Goal: Task Accomplishment & Management: Use online tool/utility

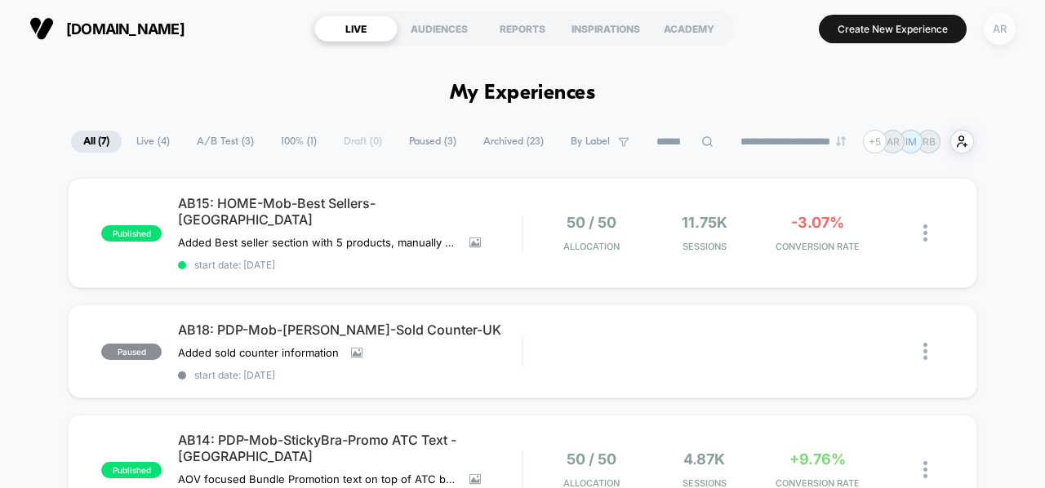
click at [999, 27] on div "AR" at bounding box center [999, 29] width 32 height 32
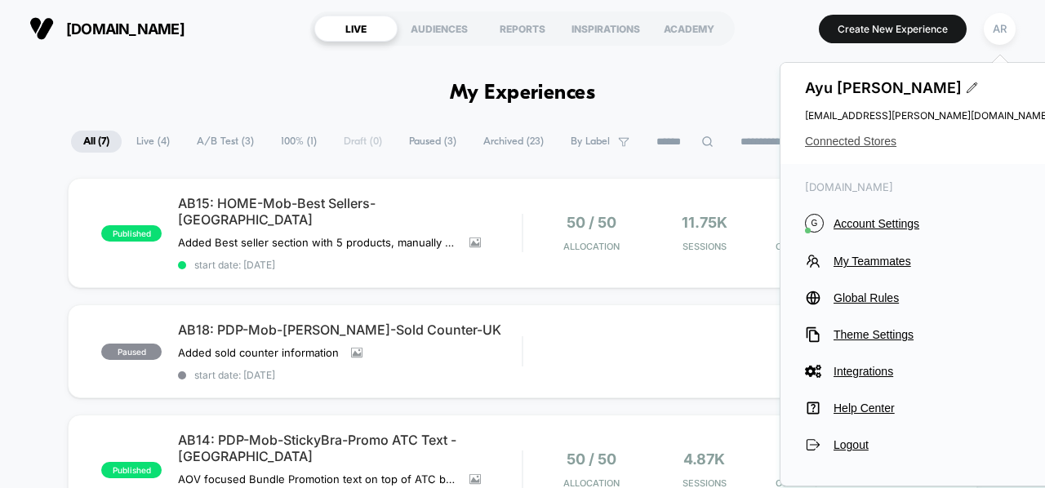
click at [868, 140] on span "Connected Stores" at bounding box center [927, 141] width 245 height 13
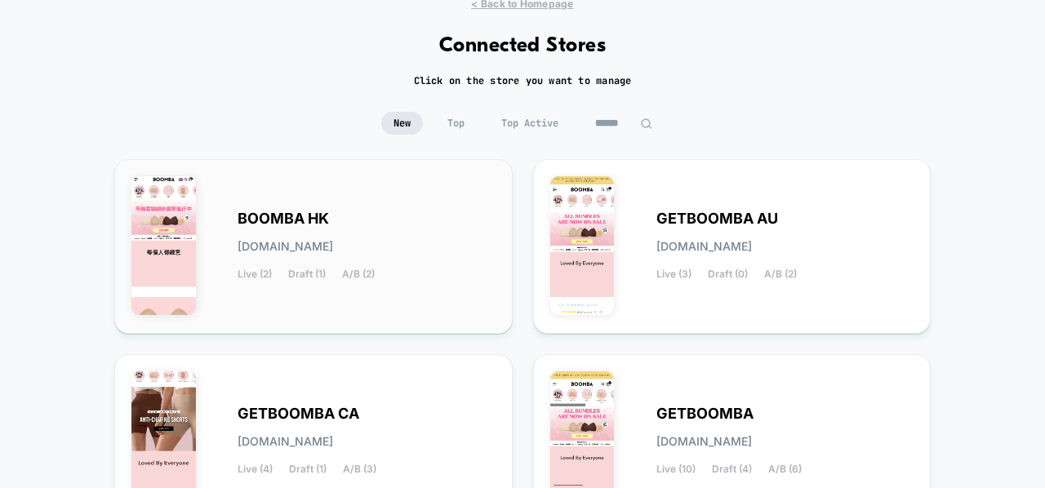
scroll to position [59, 0]
click at [402, 236] on div "BOOMBA HK [DOMAIN_NAME] Live (2) Draft (1) A/B (2)" at bounding box center [366, 247] width 258 height 67
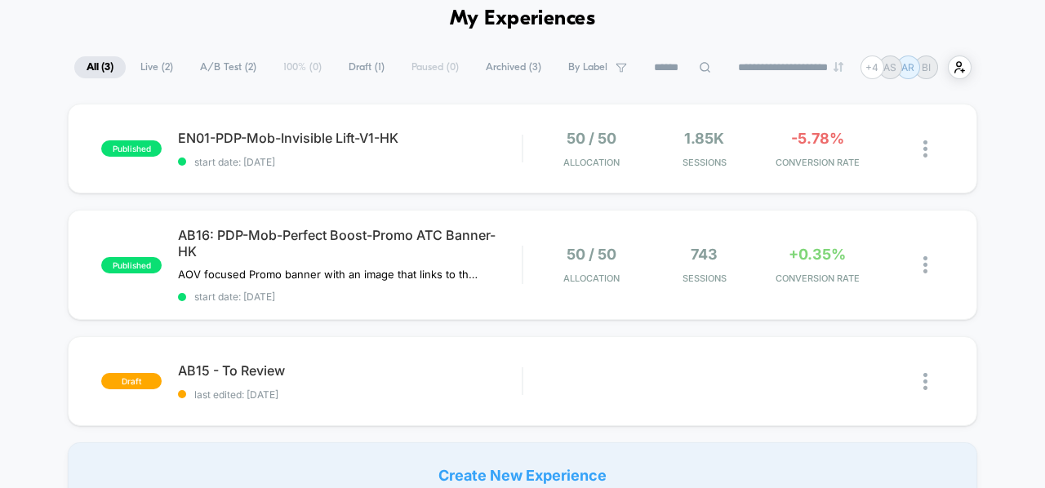
scroll to position [75, 0]
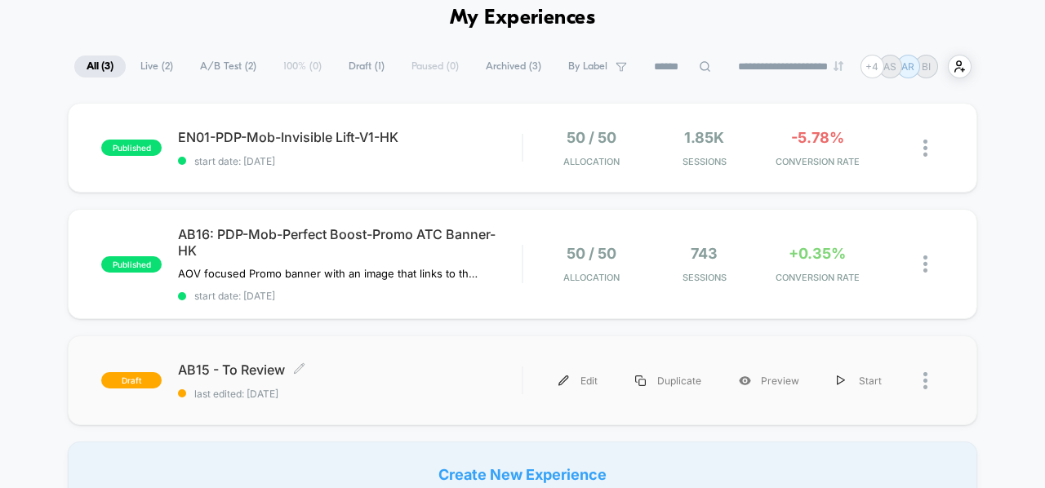
click at [243, 362] on span "AB15 - To Review Click to edit experience details" at bounding box center [350, 370] width 344 height 16
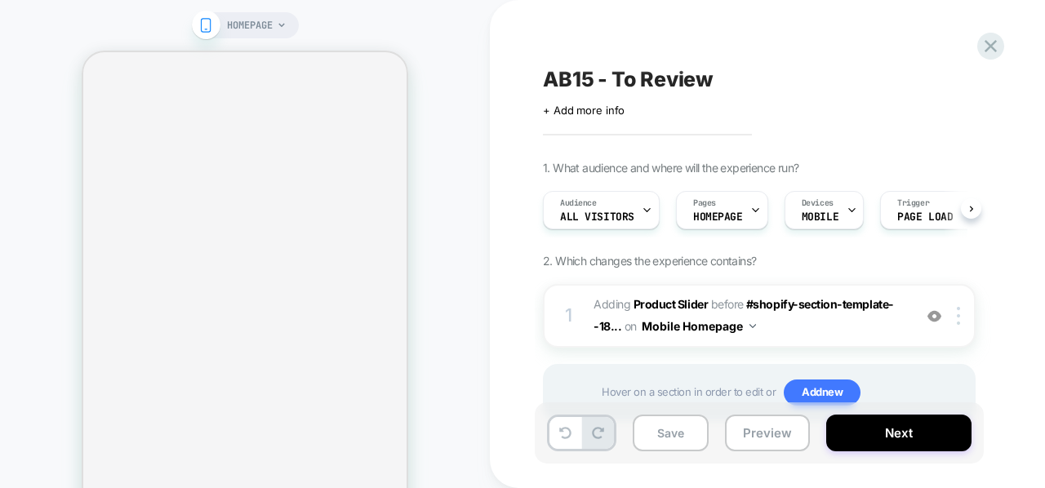
scroll to position [0, 1]
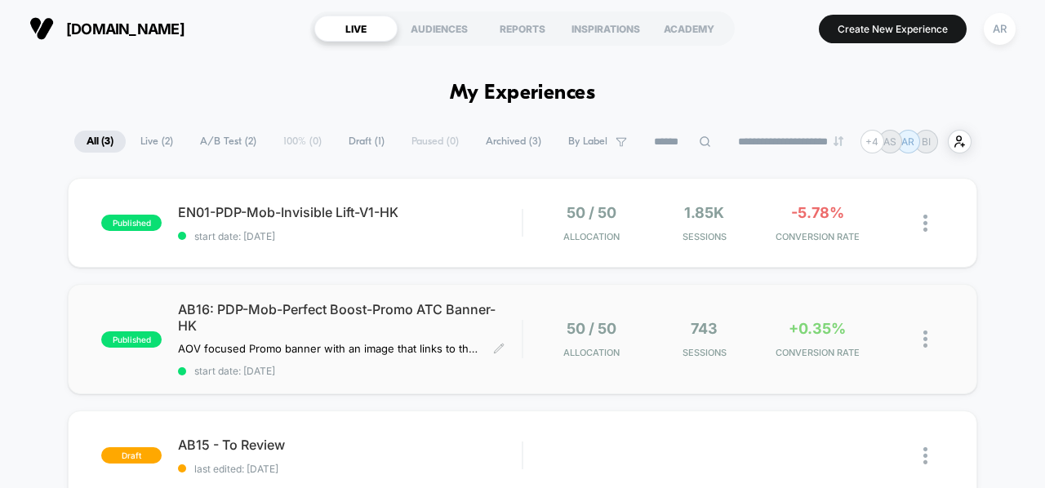
click at [287, 302] on span "AB16: PDP-Mob-Perfect Boost-Promo ATC Banner-HK" at bounding box center [350, 317] width 344 height 33
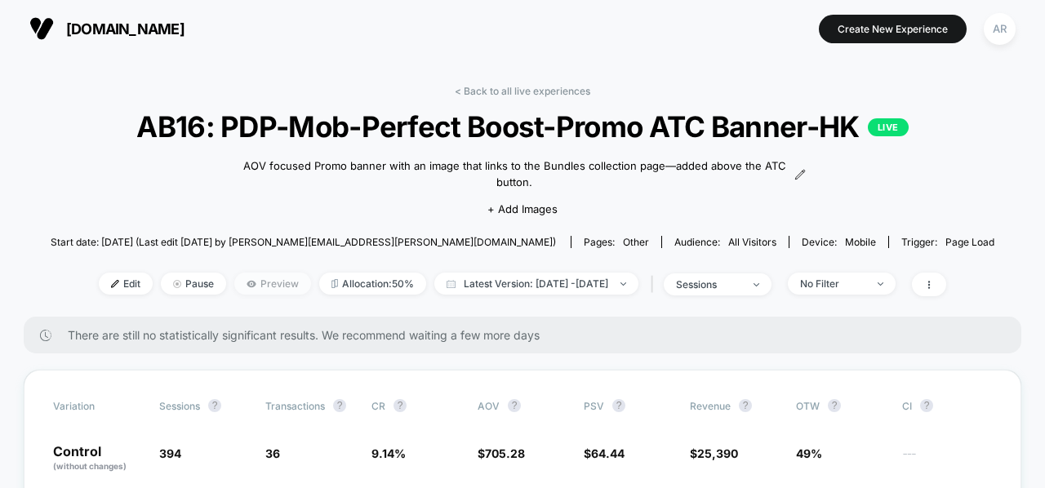
click at [234, 281] on span "Preview" at bounding box center [272, 284] width 77 height 22
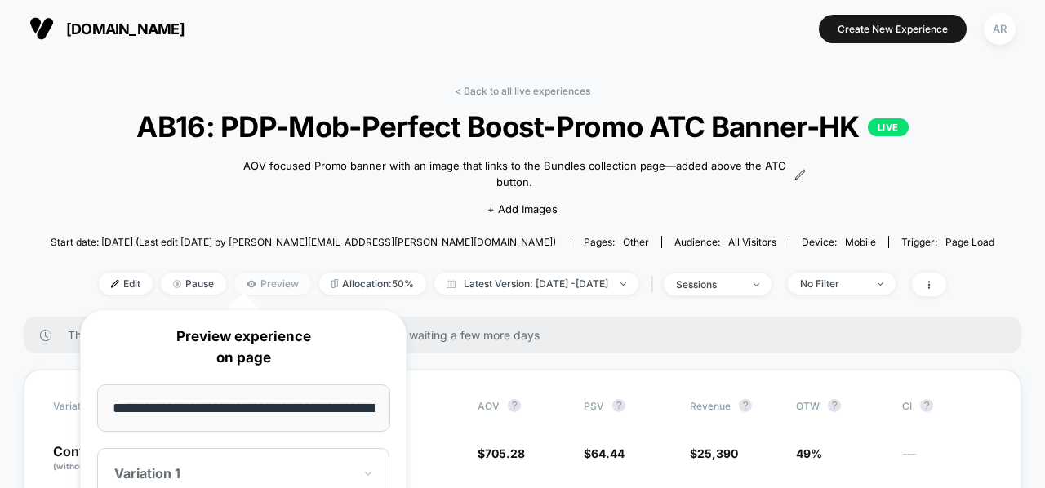
click at [234, 277] on span "Preview" at bounding box center [272, 284] width 77 height 22
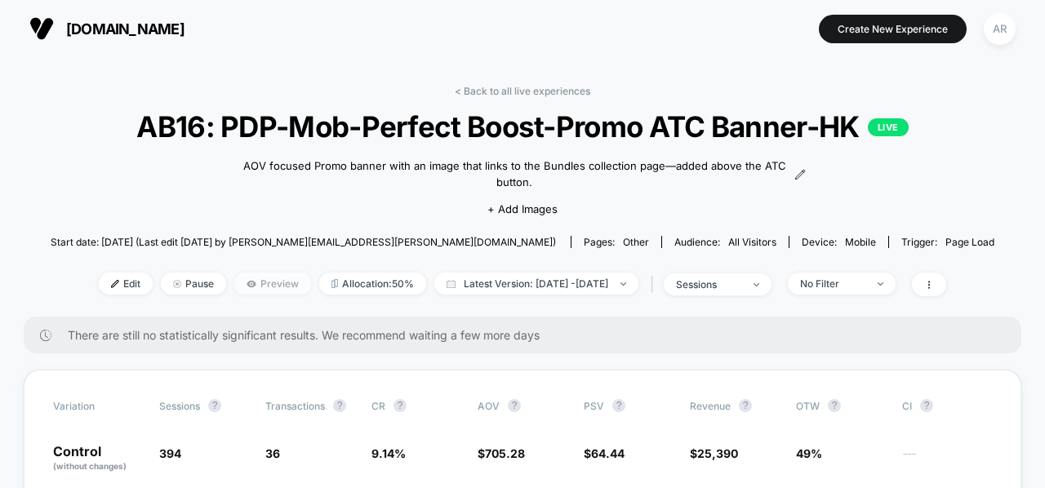
click at [234, 277] on span "Preview" at bounding box center [272, 284] width 77 height 22
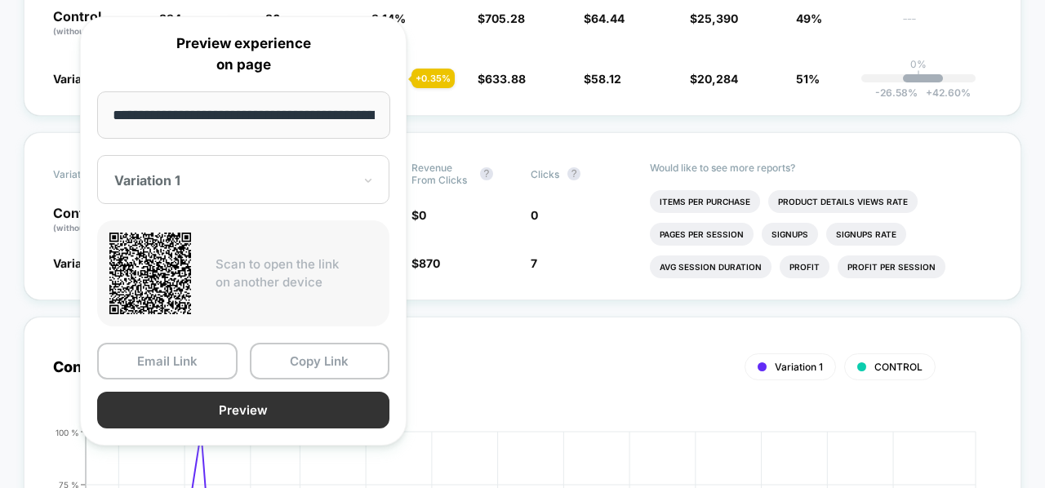
click at [282, 401] on button "Preview" at bounding box center [243, 410] width 292 height 37
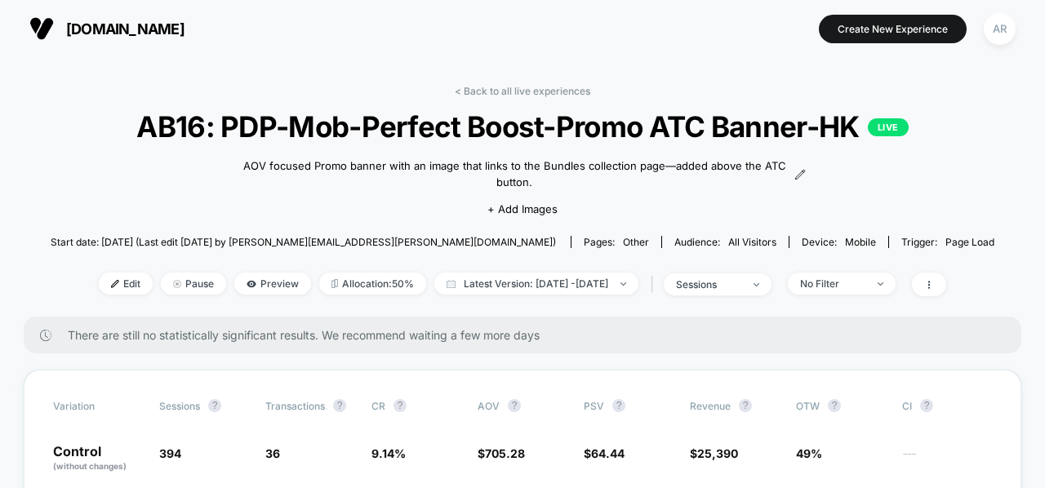
click at [519, 99] on div "< Back to all live experiences AB16: PDP-Mob-Perfect Boost-Promo ATC Banner-HK …" at bounding box center [522, 201] width 943 height 232
click at [517, 95] on link "< Back to all live experiences" at bounding box center [522, 91] width 135 height 12
